Goal: Check status: Check status

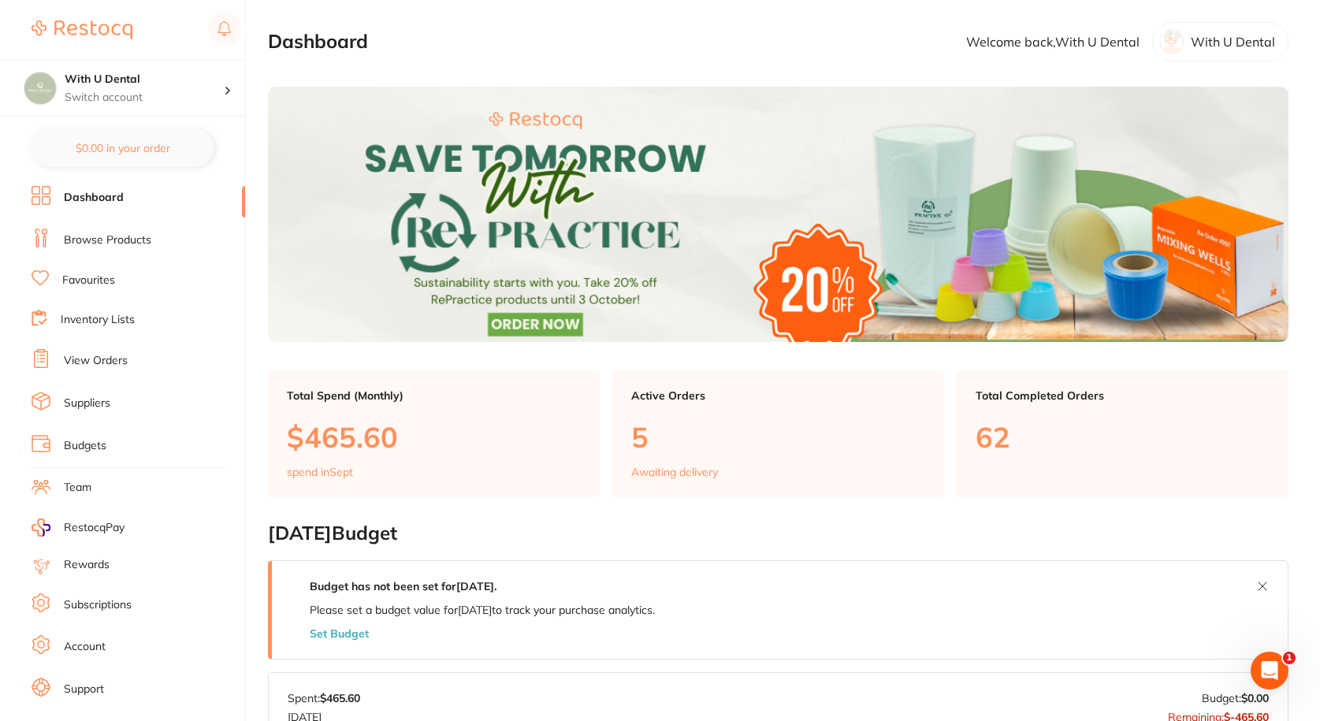
click at [134, 353] on li "View Orders" at bounding box center [139, 361] width 214 height 24
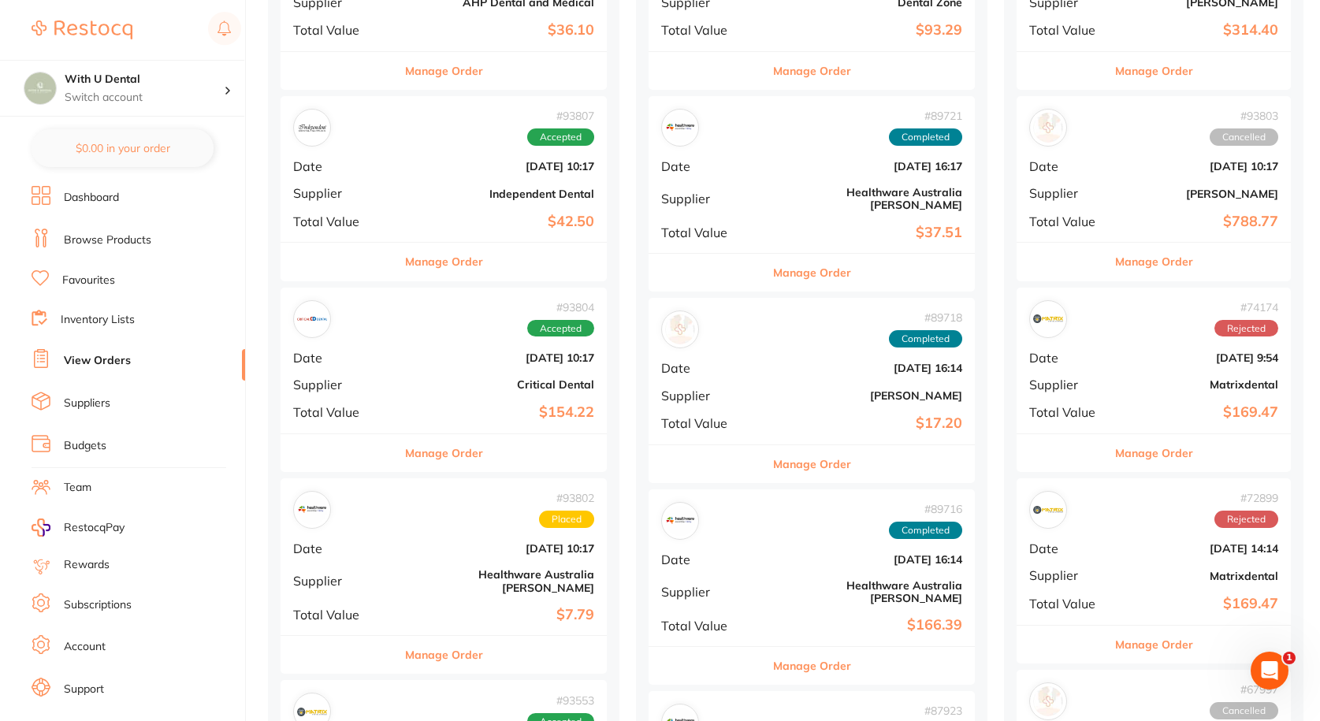
scroll to position [552, 0]
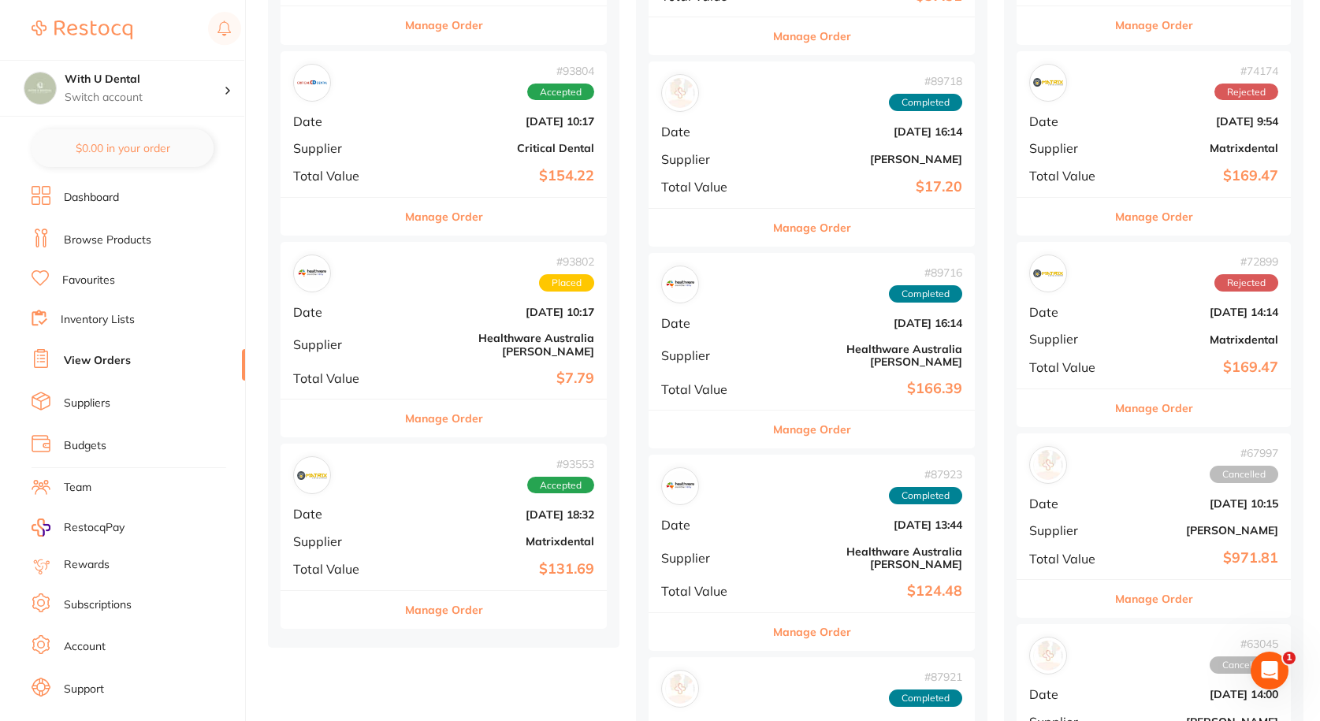
click at [364, 522] on div "# 93553 Accepted Date [DATE] 18:32 Supplier Matrixdental Total Value $131.69" at bounding box center [443, 517] width 326 height 146
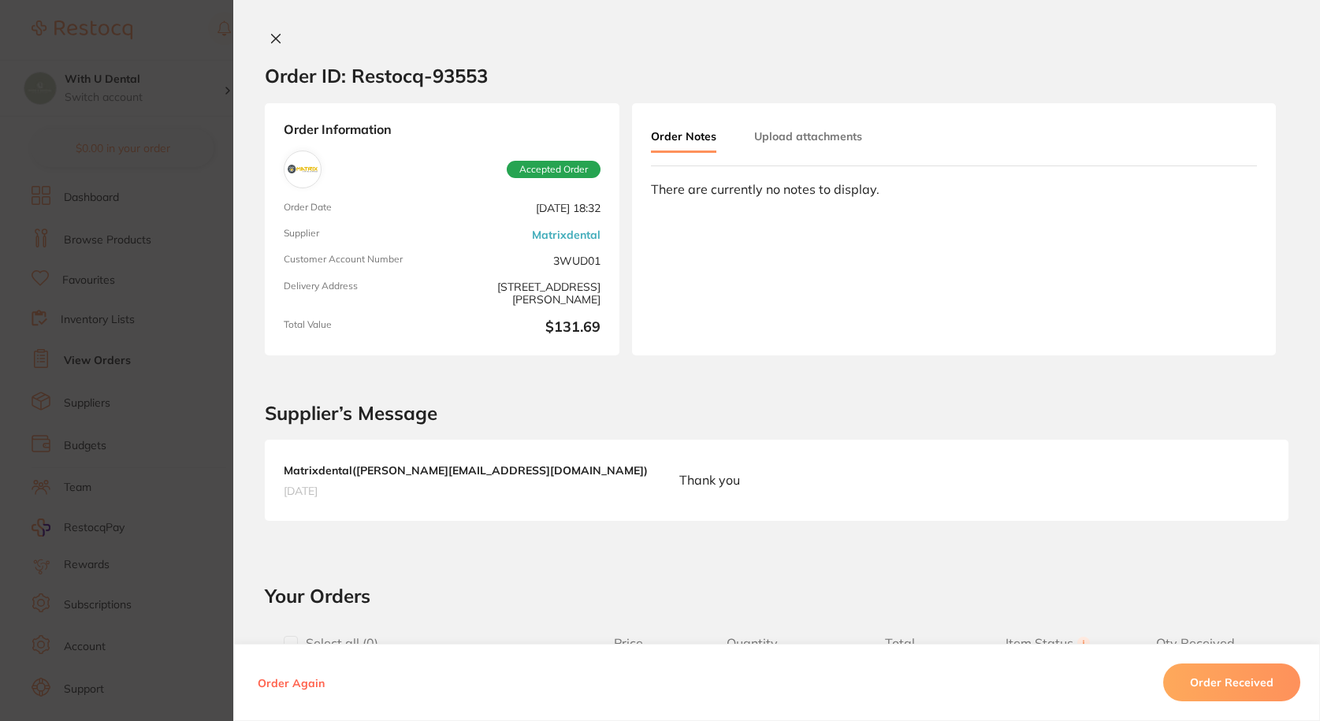
click at [273, 46] on button at bounding box center [276, 40] width 22 height 17
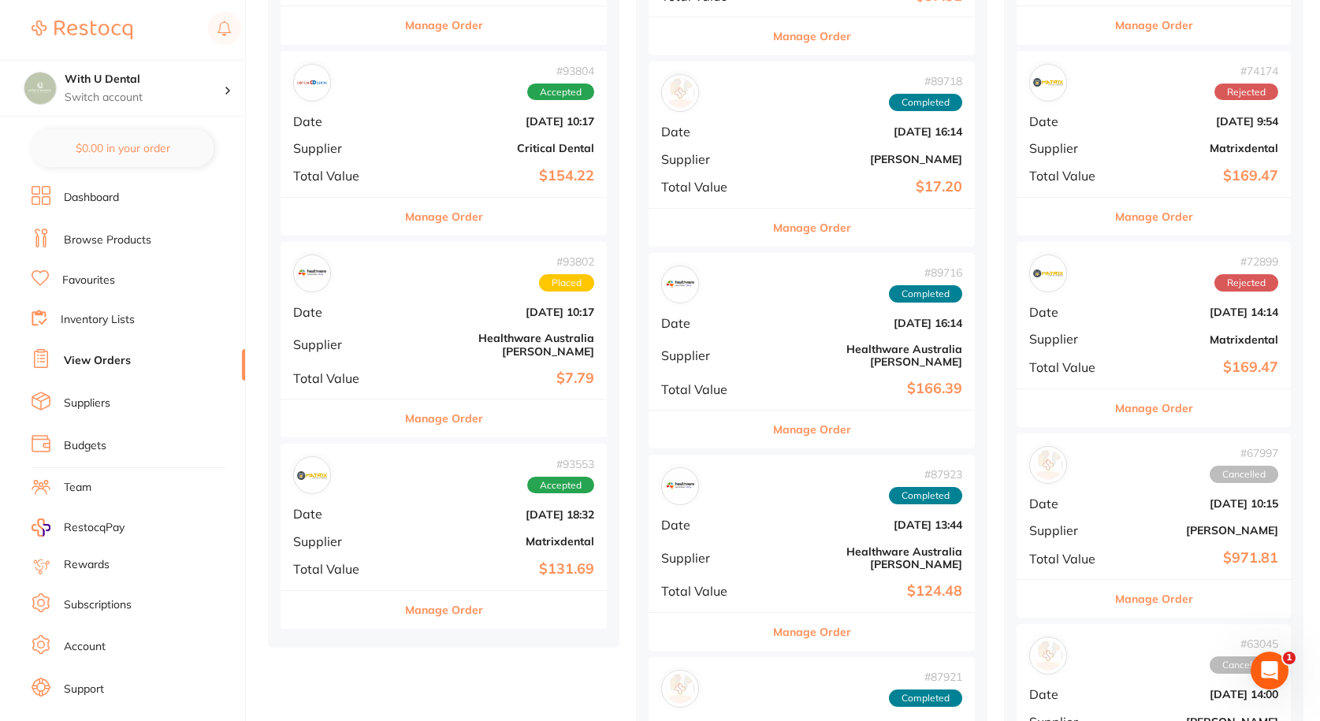
click at [424, 355] on div "# 93802 Placed Date [DATE] 10:17 Supplier Healthware [GEOGRAPHIC_DATA] [PERSON_…" at bounding box center [443, 320] width 326 height 157
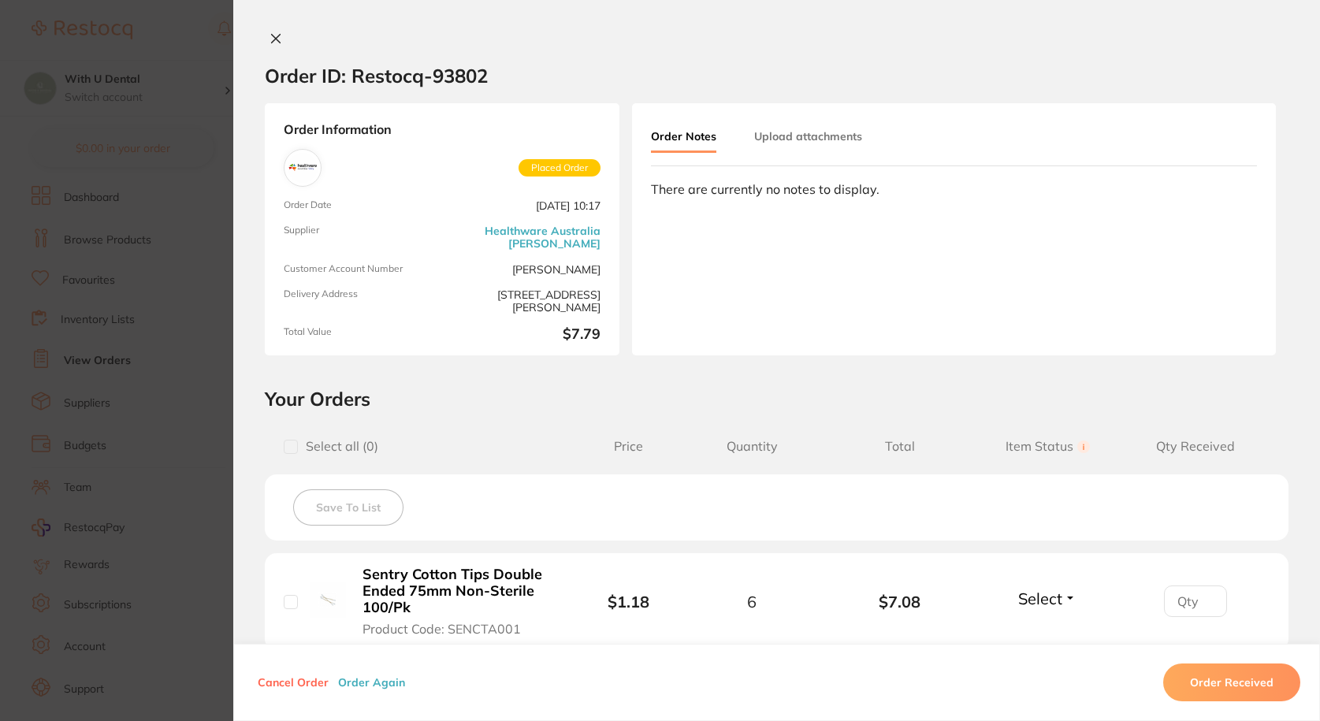
click at [269, 39] on icon at bounding box center [275, 38] width 13 height 13
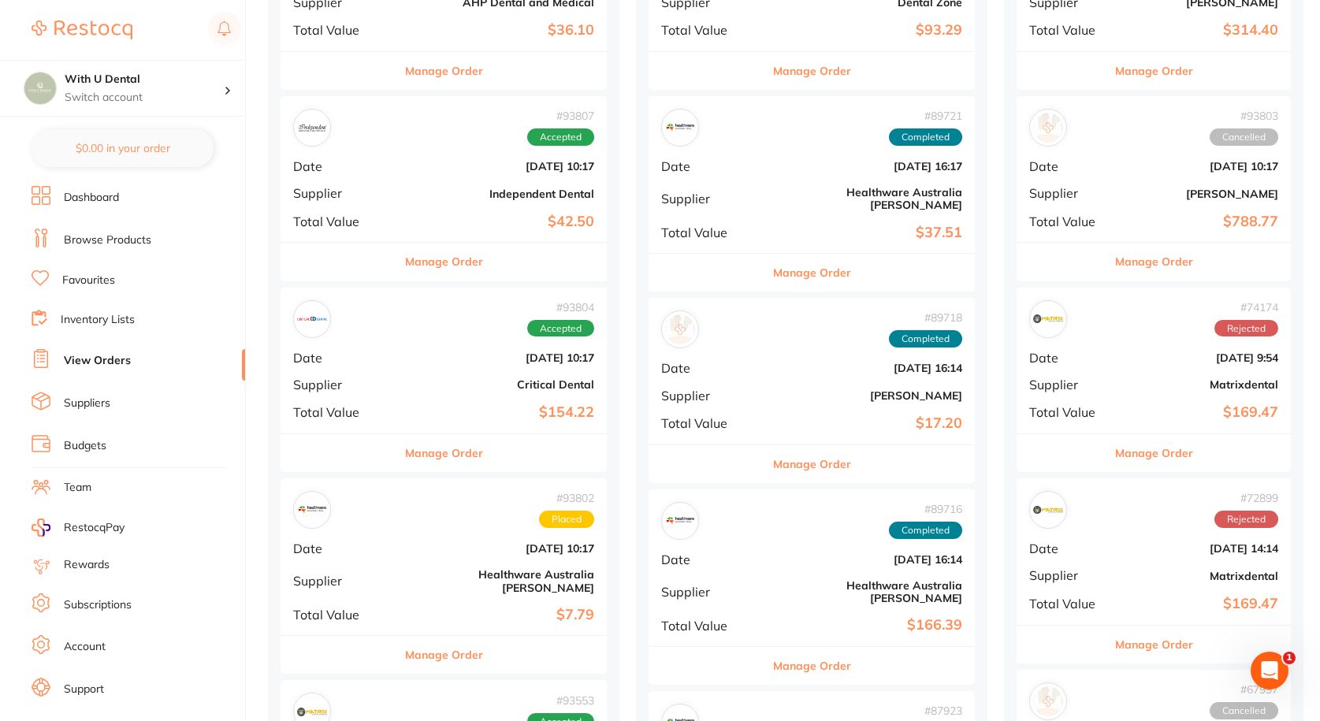
click at [386, 370] on div "# 93804 Accepted Date [DATE] 10:17 Supplier Critical Dental Total Value $154.22" at bounding box center [443, 361] width 326 height 146
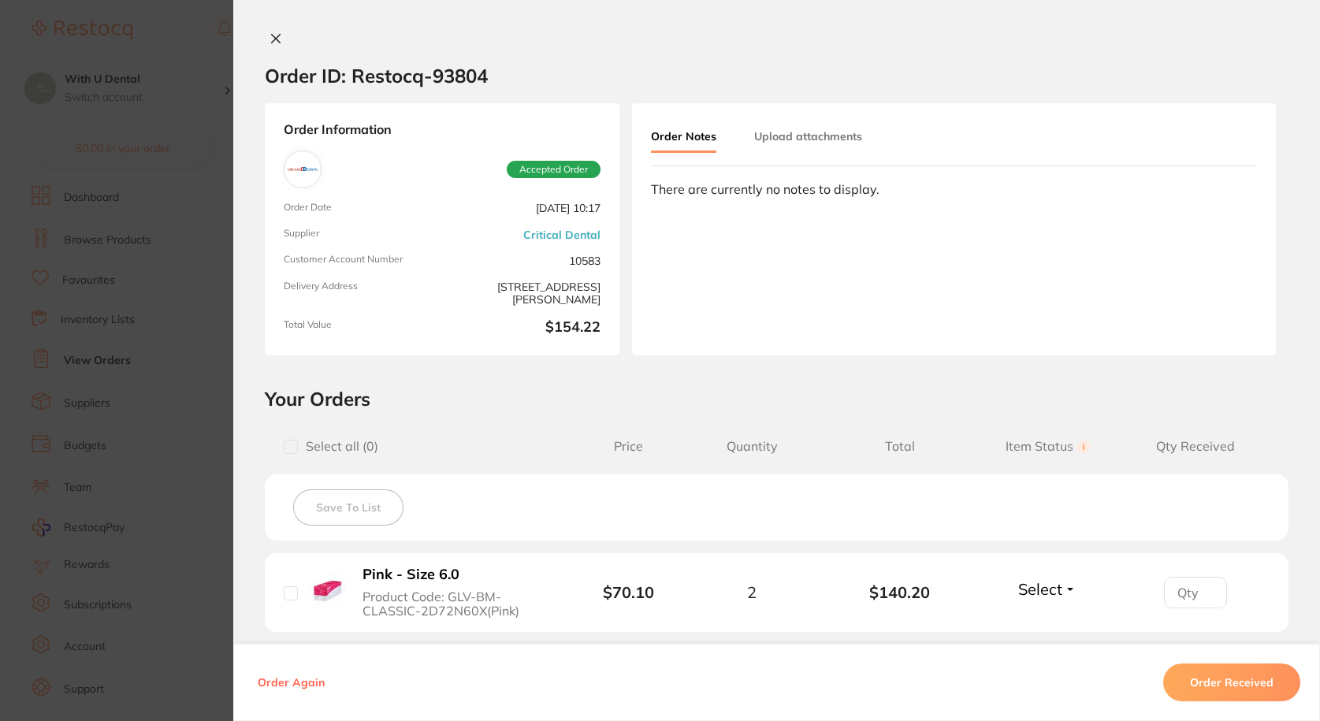
click at [274, 32] on button at bounding box center [276, 40] width 22 height 17
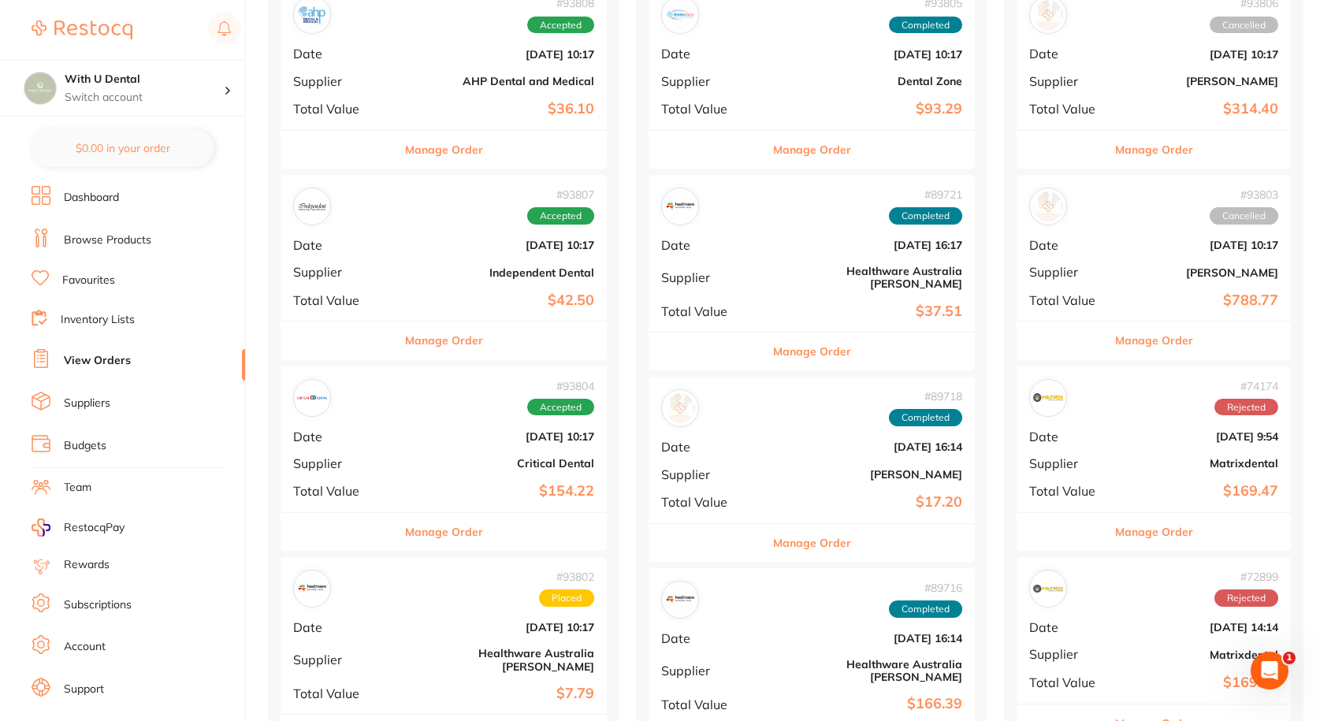
click at [412, 292] on b "$42.50" at bounding box center [498, 300] width 192 height 17
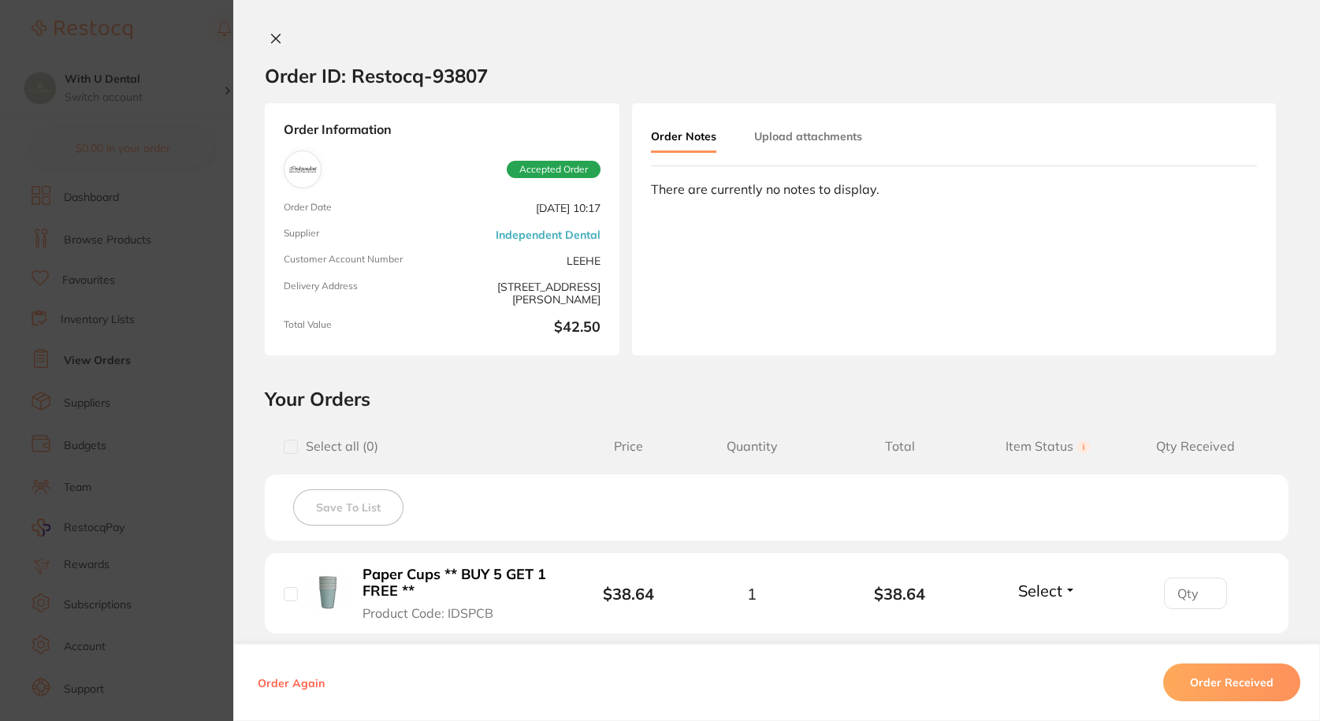
click at [280, 34] on button at bounding box center [276, 40] width 22 height 17
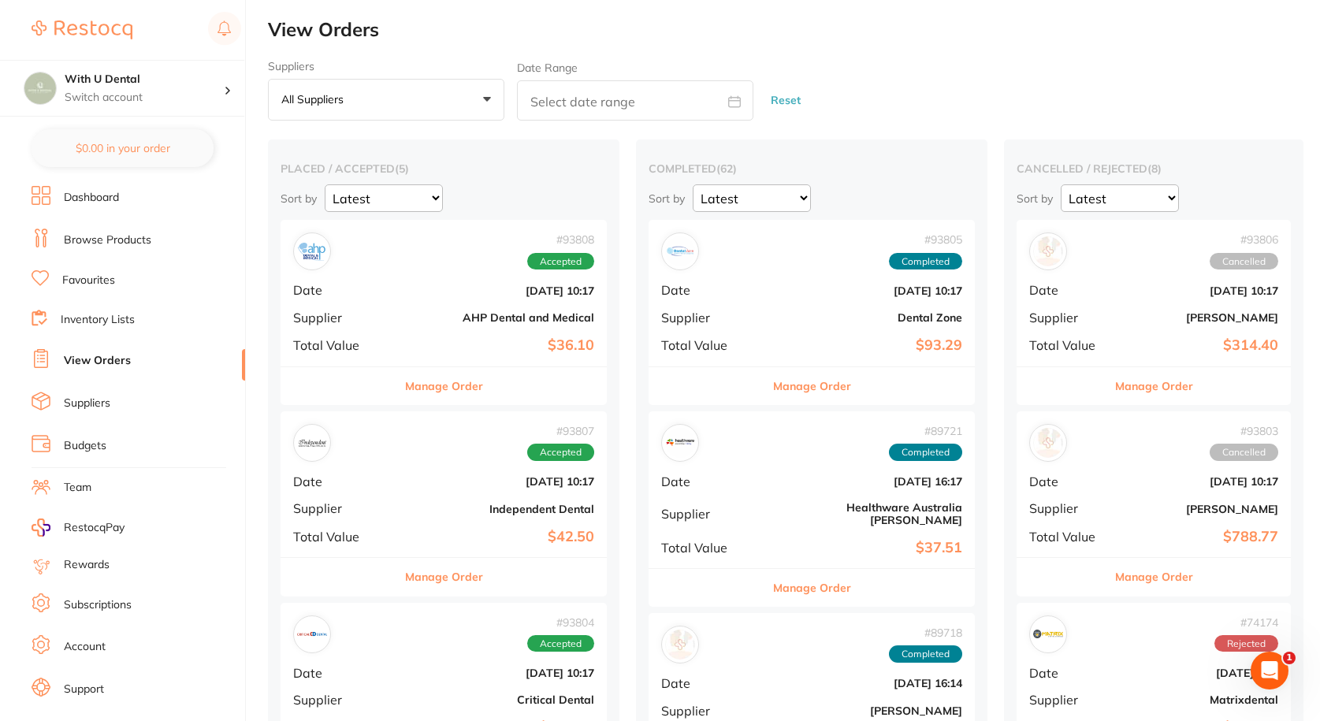
click at [404, 298] on div "# 93808 Accepted Date [DATE] 10:17 Supplier AHP Dental and Medical Total Value …" at bounding box center [443, 293] width 326 height 146
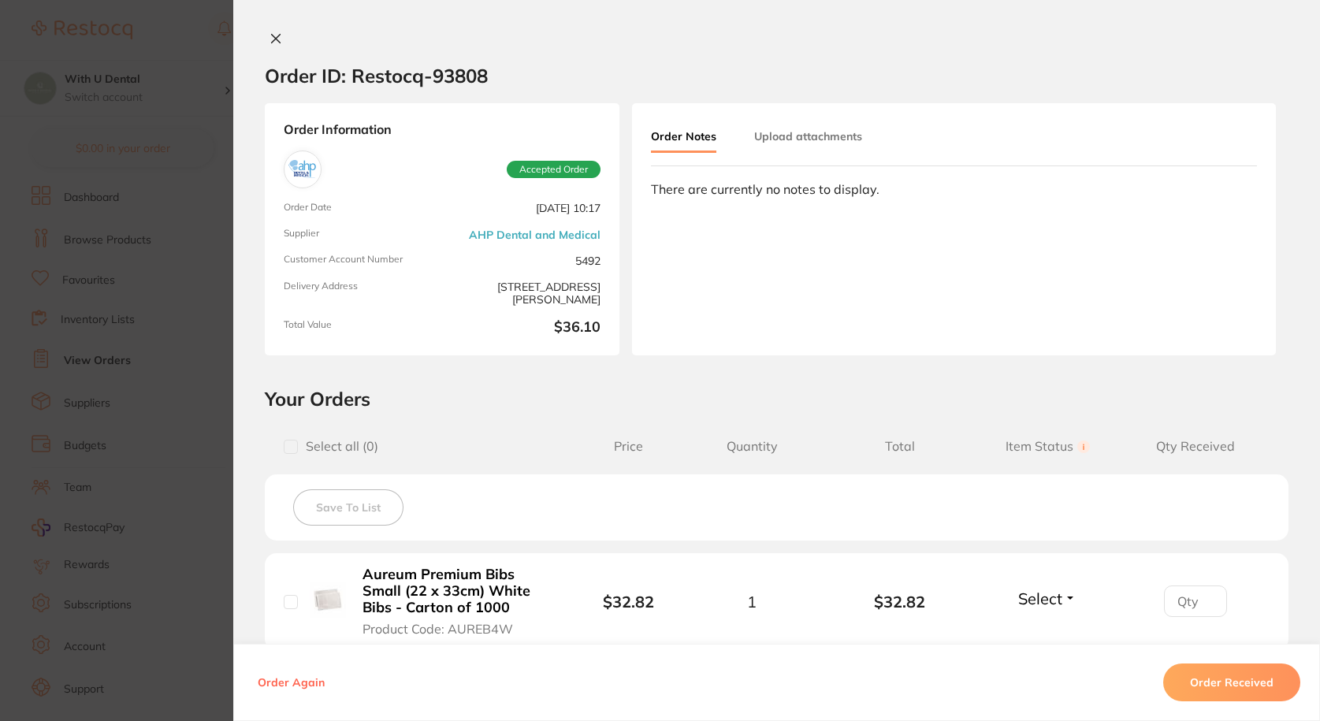
click at [277, 40] on icon at bounding box center [275, 38] width 13 height 13
